Goal: Browse casually: Explore the website without a specific task or goal

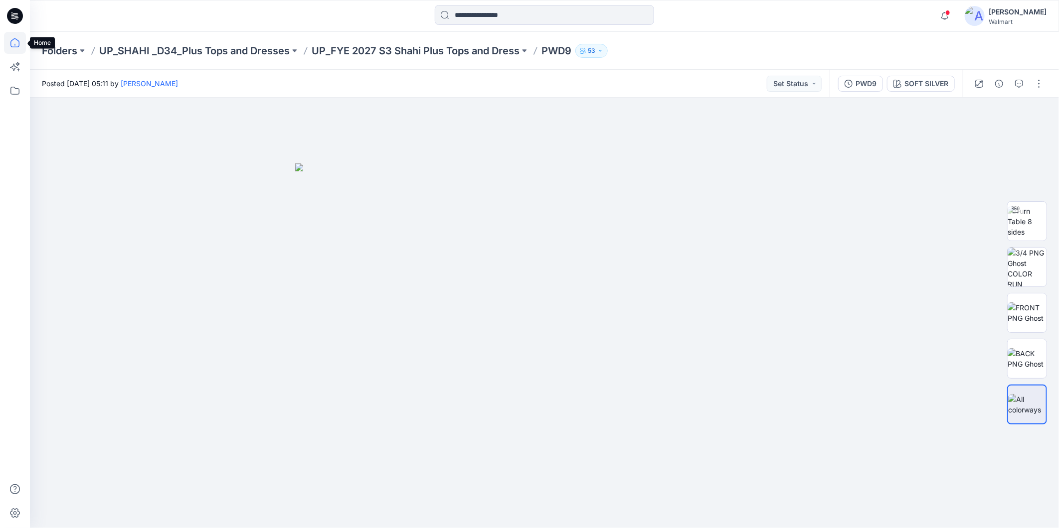
click at [9, 39] on icon at bounding box center [15, 43] width 22 height 22
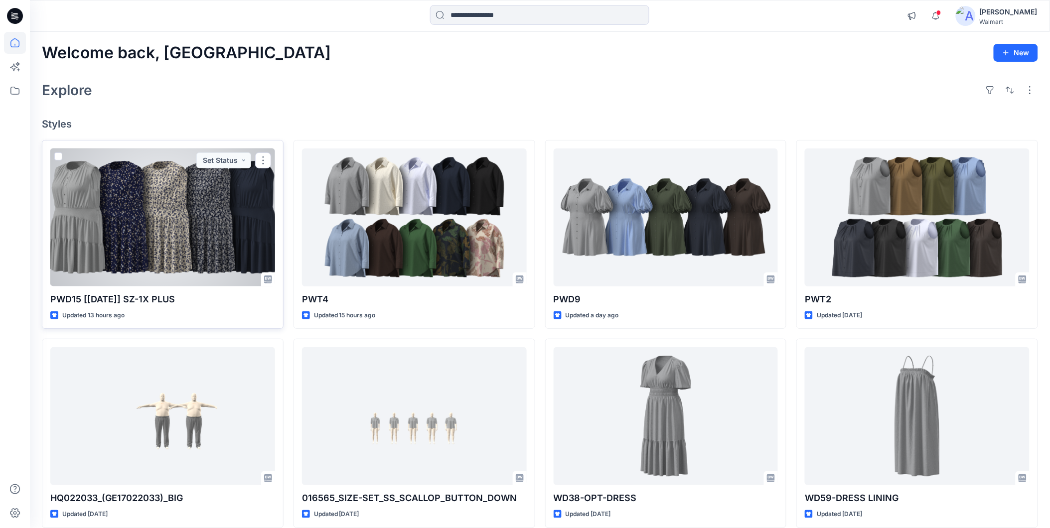
click at [178, 201] on div at bounding box center [162, 218] width 225 height 138
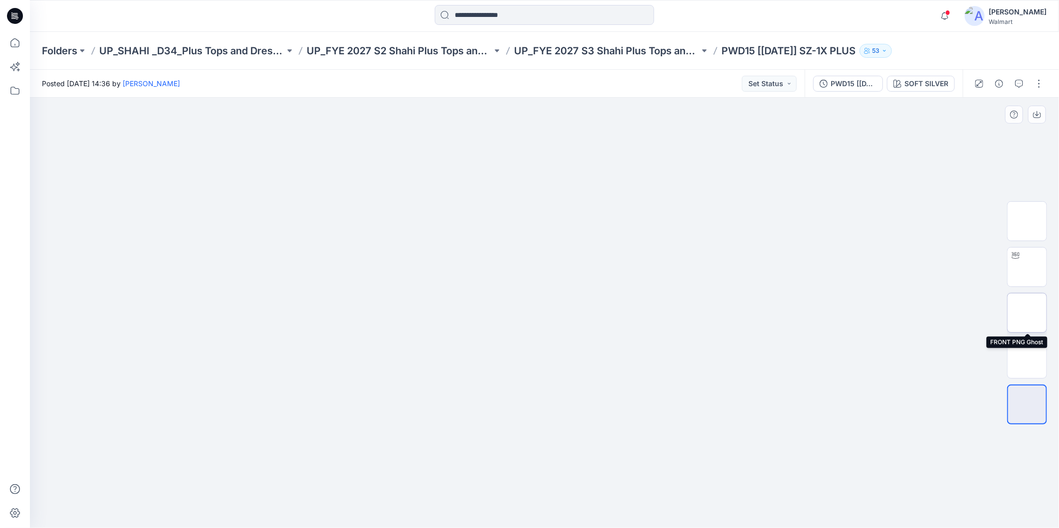
click at [1027, 313] on img at bounding box center [1027, 313] width 0 height 0
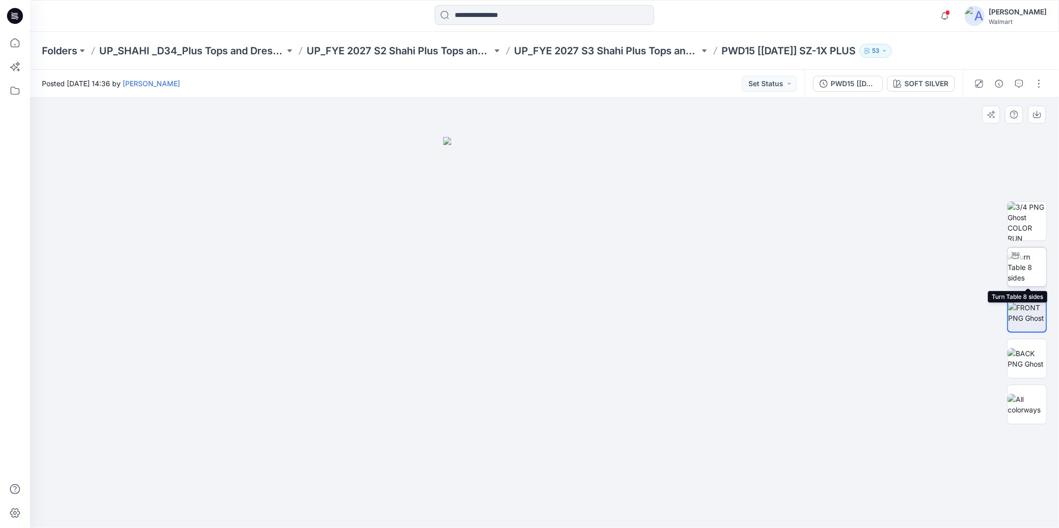
click at [1028, 271] on img at bounding box center [1027, 267] width 39 height 31
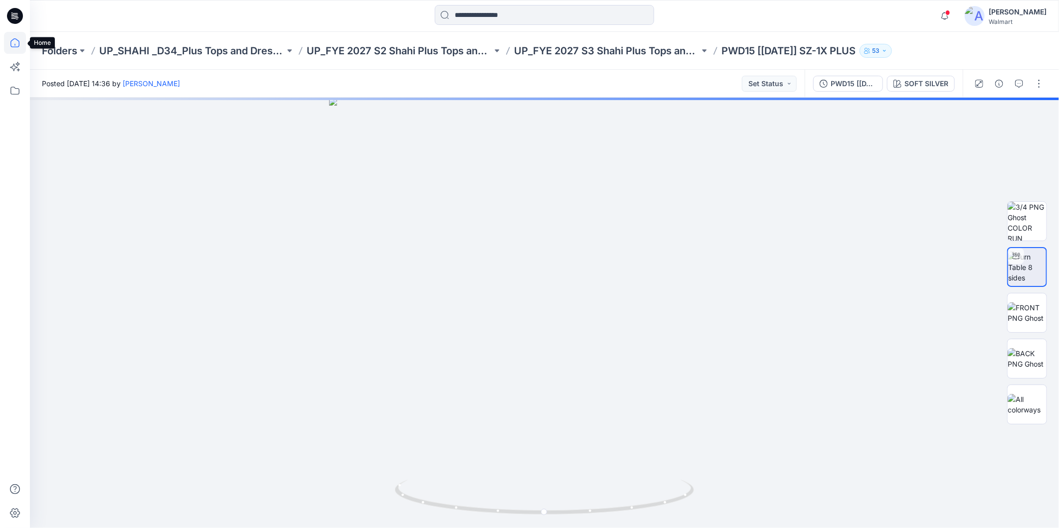
click at [13, 42] on icon at bounding box center [15, 43] width 22 height 22
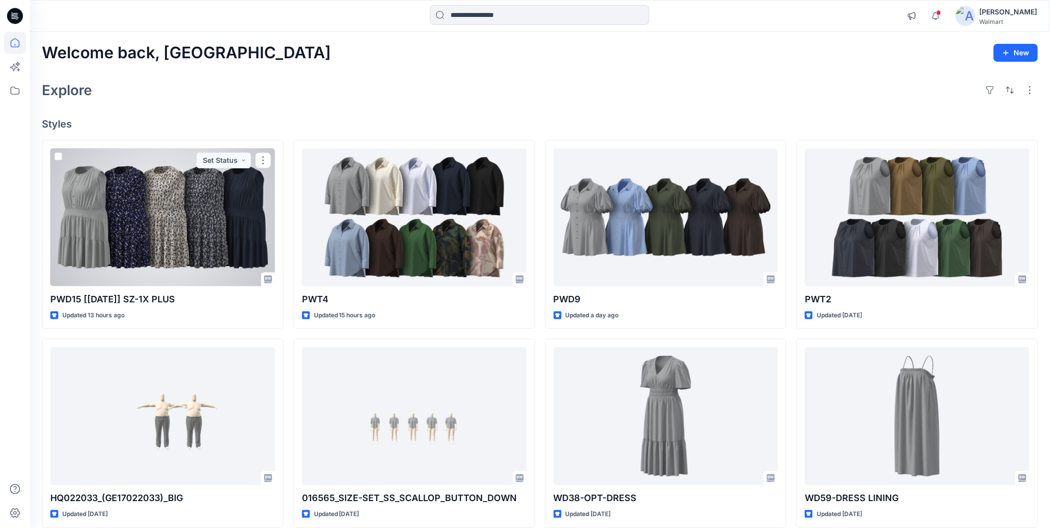
click at [253, 242] on div at bounding box center [162, 218] width 225 height 138
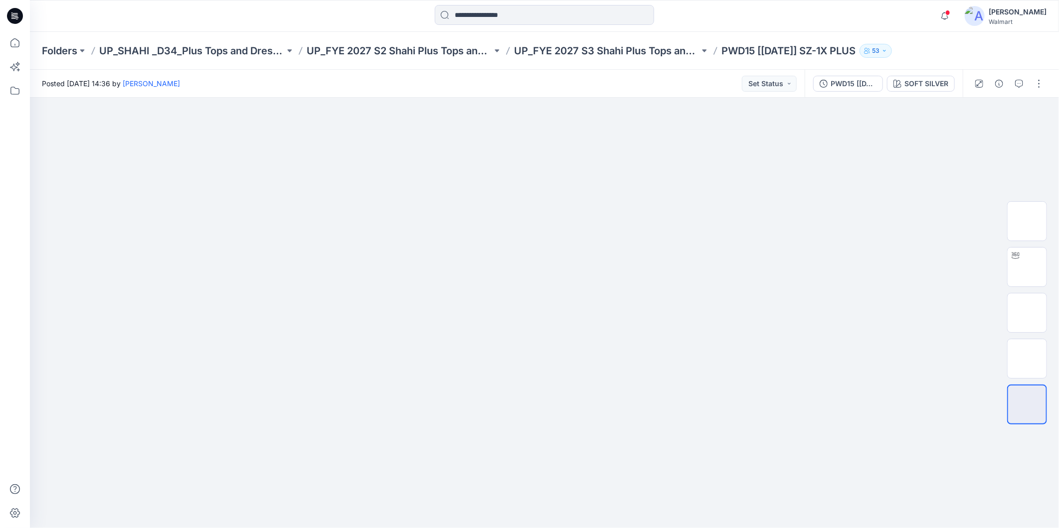
click at [914, 85] on div "SOFT SILVER" at bounding box center [926, 83] width 44 height 11
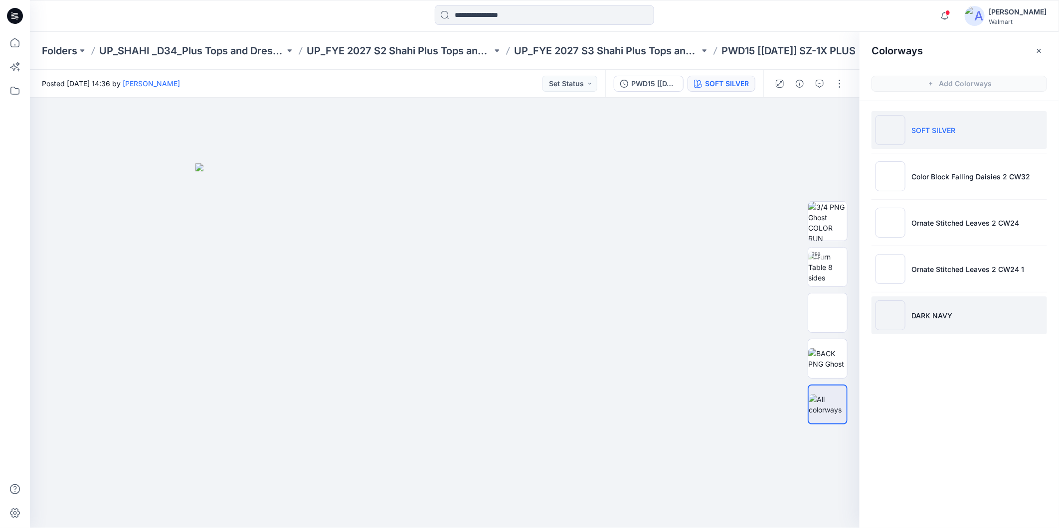
click at [953, 326] on li "DARK NAVY" at bounding box center [958, 316] width 175 height 38
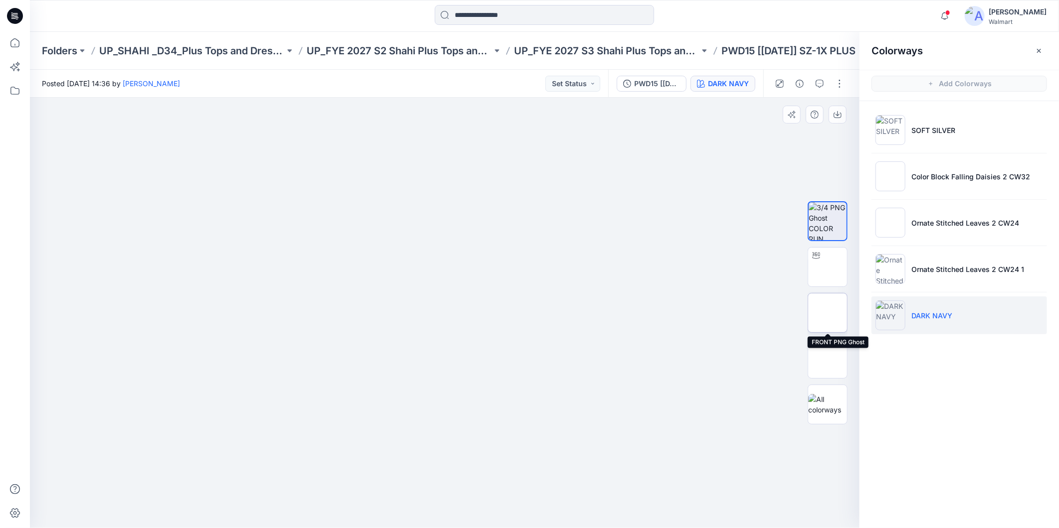
click at [828, 313] on img at bounding box center [828, 313] width 0 height 0
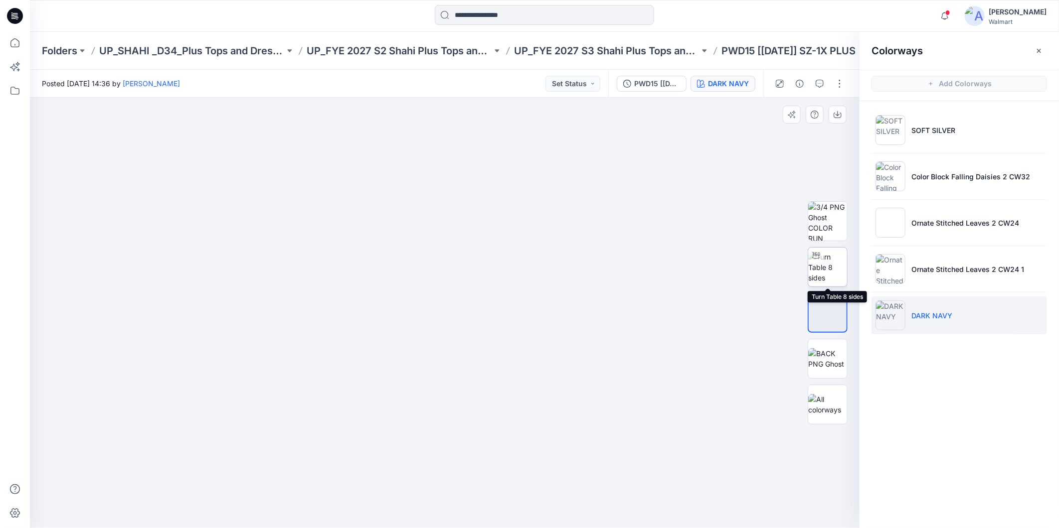
click at [830, 268] on img at bounding box center [827, 267] width 39 height 31
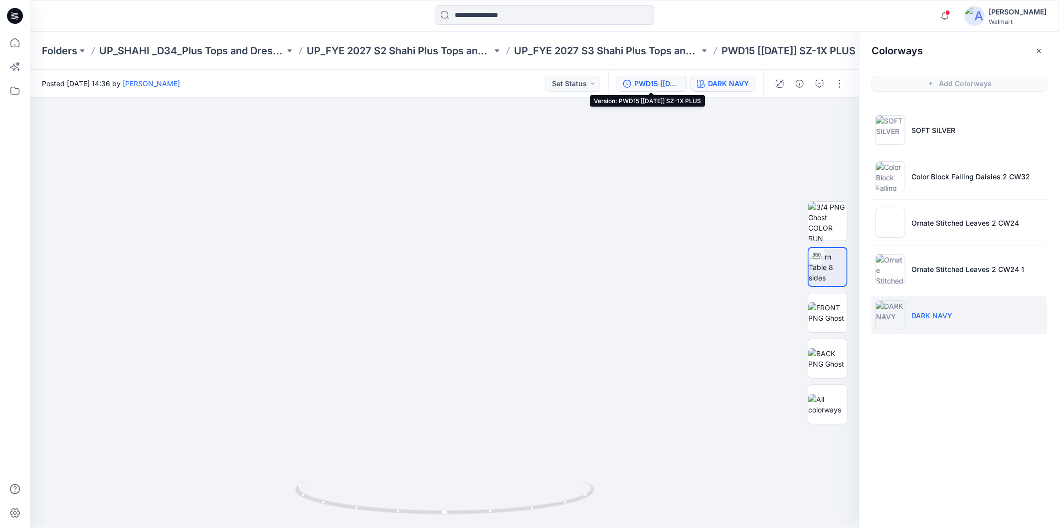
click at [654, 85] on div "PWD15 [[DATE]] SZ-1X PLUS" at bounding box center [657, 83] width 46 height 11
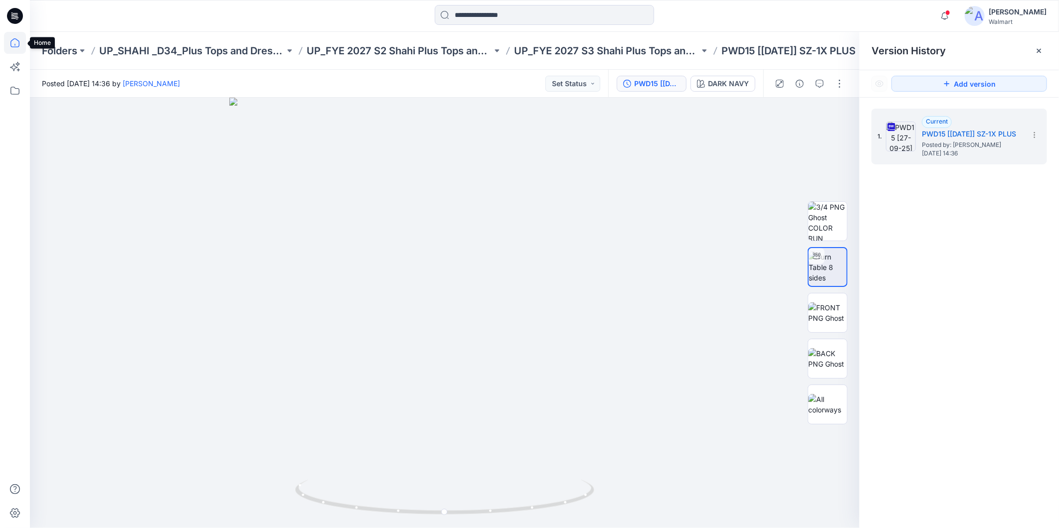
click at [17, 45] on icon at bounding box center [15, 43] width 22 height 22
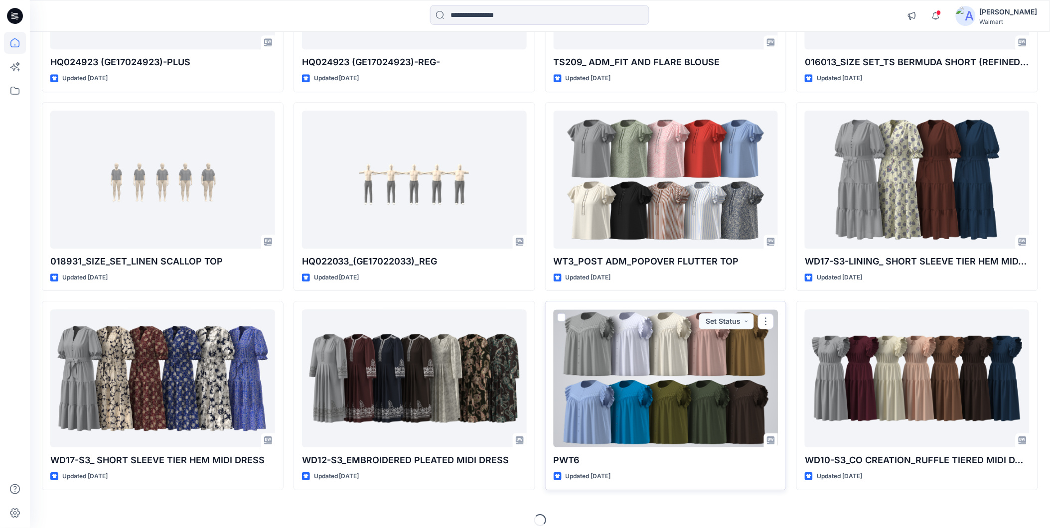
scroll to position [845, 0]
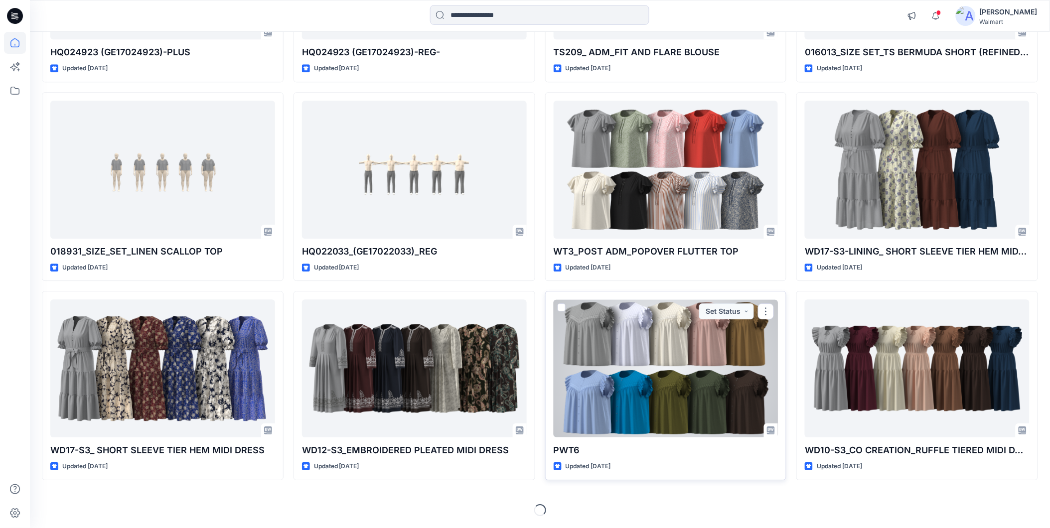
click at [597, 364] on div at bounding box center [666, 369] width 225 height 138
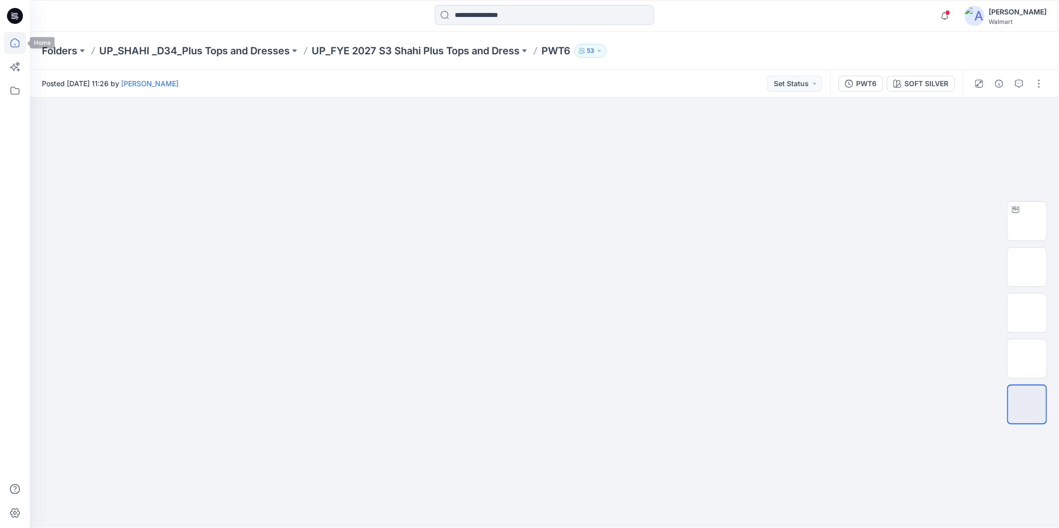
drag, startPoint x: 8, startPoint y: 41, endPoint x: 21, endPoint y: 41, distance: 13.0
click at [8, 41] on icon at bounding box center [15, 43] width 22 height 22
